Goal: Transaction & Acquisition: Purchase product/service

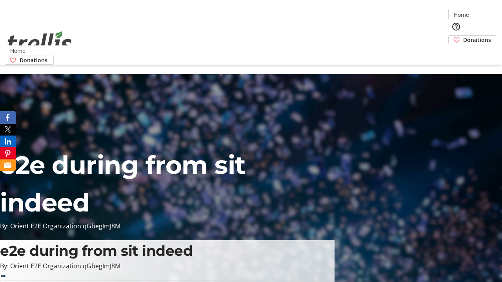
click at [463, 36] on span "Donations" at bounding box center [477, 40] width 28 height 8
